Goal: Task Accomplishment & Management: Use online tool/utility

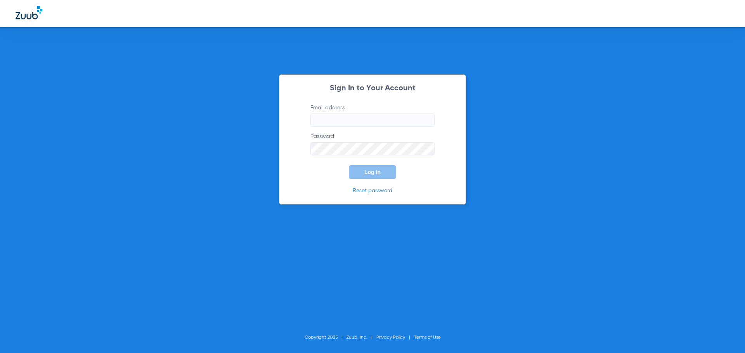
click at [380, 123] on input "Email address" at bounding box center [372, 120] width 124 height 13
type input "[EMAIL_ADDRESS][DOMAIN_NAME]"
click at [341, 180] on div "Sign In to Your Account Email address [EMAIL_ADDRESS][DOMAIN_NAME] Password Log…" at bounding box center [372, 139] width 187 height 130
click at [370, 169] on span "Log In" at bounding box center [372, 172] width 16 height 6
click at [338, 187] on p "Reset password" at bounding box center [372, 191] width 147 height 8
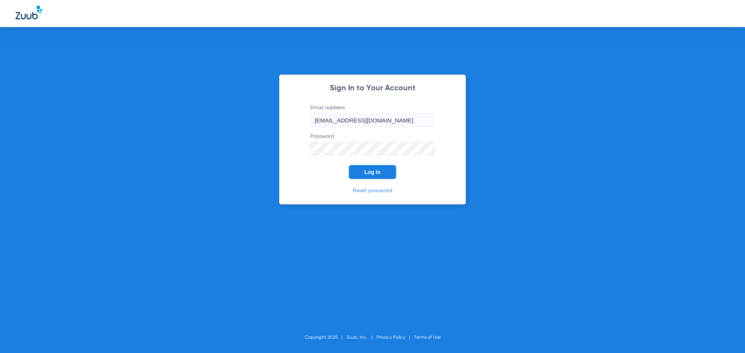
click at [364, 172] on button "Log In" at bounding box center [372, 172] width 47 height 14
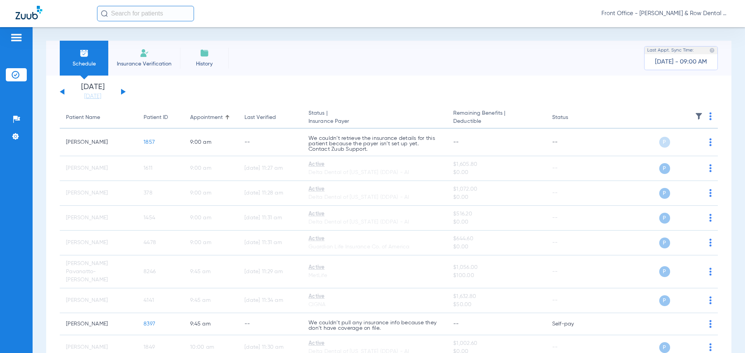
click at [709, 116] on img at bounding box center [710, 116] width 2 height 8
click at [665, 147] on span "Verify All" at bounding box center [674, 146] width 48 height 5
